Goal: Task Accomplishment & Management: Use online tool/utility

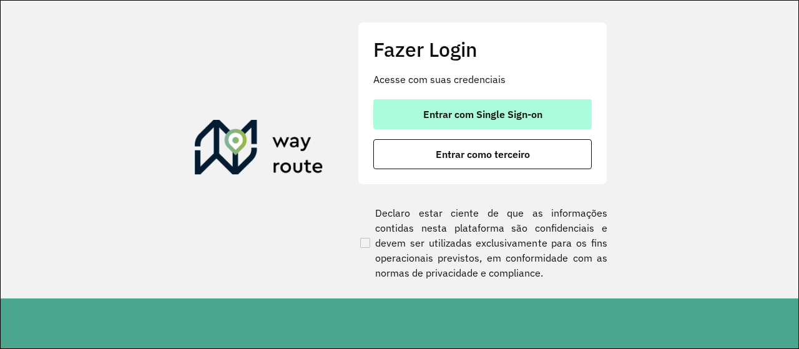
click at [453, 101] on button "Entrar com Single Sign-on" at bounding box center [482, 114] width 219 height 30
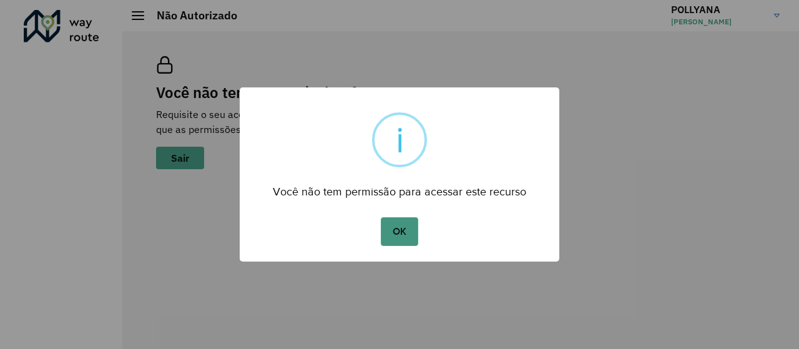
click at [401, 232] on button "OK" at bounding box center [399, 231] width 37 height 29
